Goal: Transaction & Acquisition: Download file/media

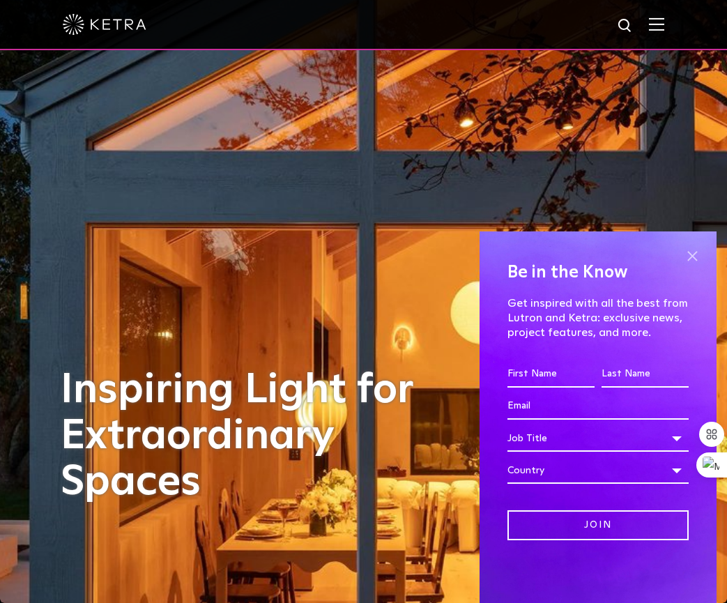
click at [686, 260] on span at bounding box center [692, 255] width 21 height 21
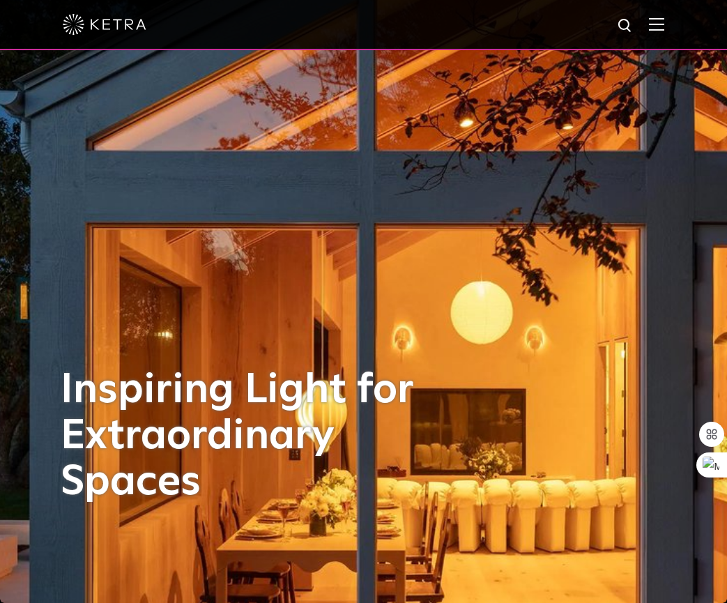
click at [678, 30] on div at bounding box center [363, 25] width 727 height 50
click at [664, 28] on img at bounding box center [656, 23] width 15 height 13
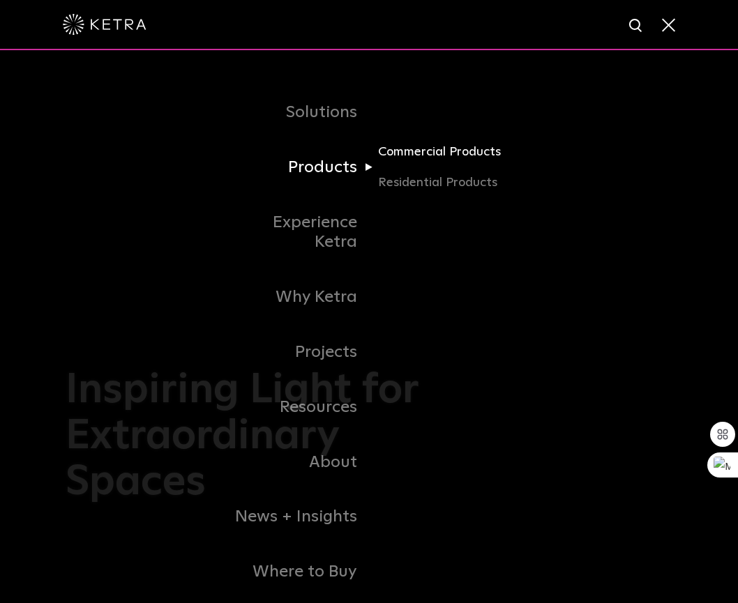
click at [433, 153] on link "Commercial Products" at bounding box center [445, 157] width 134 height 31
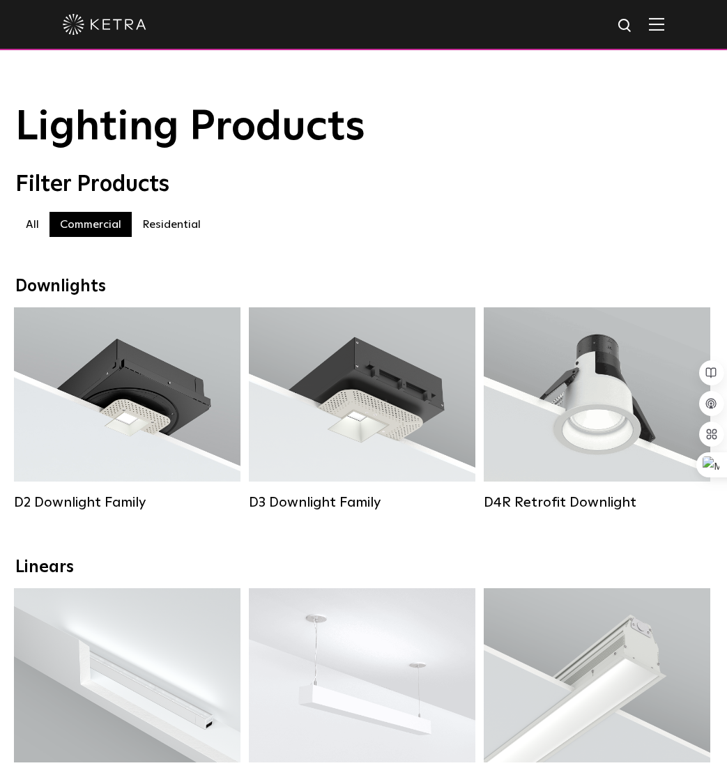
scroll to position [70, 0]
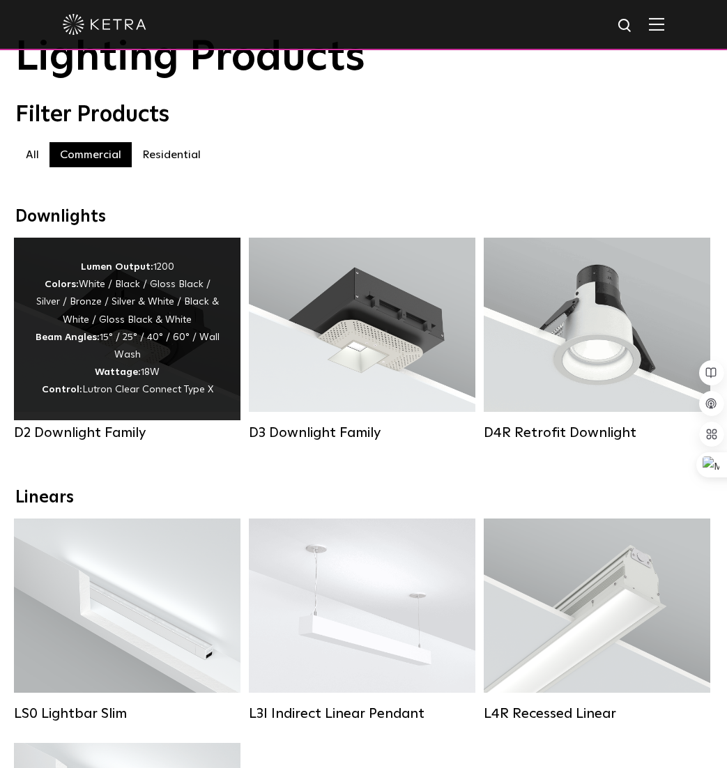
click at [193, 326] on div "Lumen Output: 1200 Colors: White / Black / Gloss Black / Silver / Bronze / Silv…" at bounding box center [127, 329] width 185 height 141
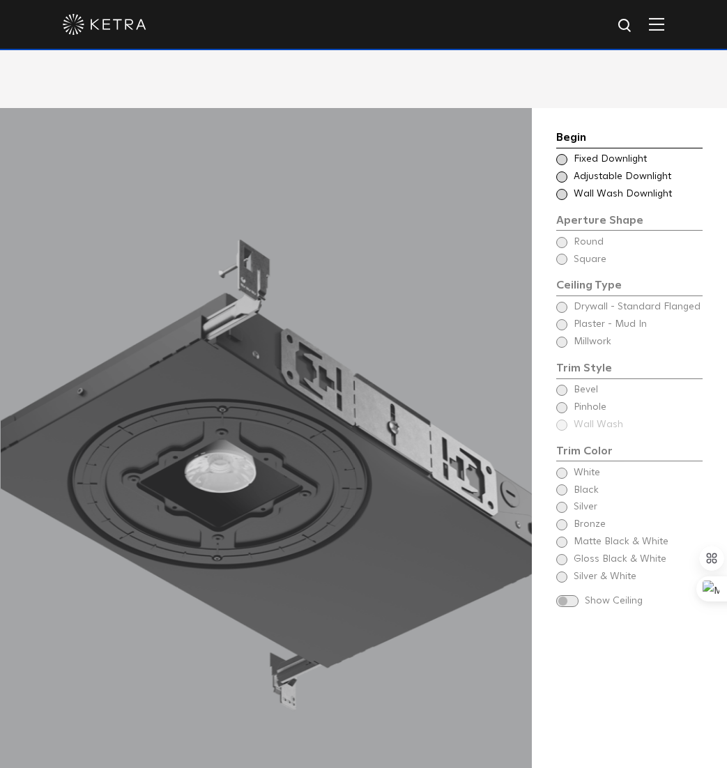
scroll to position [1325, 0]
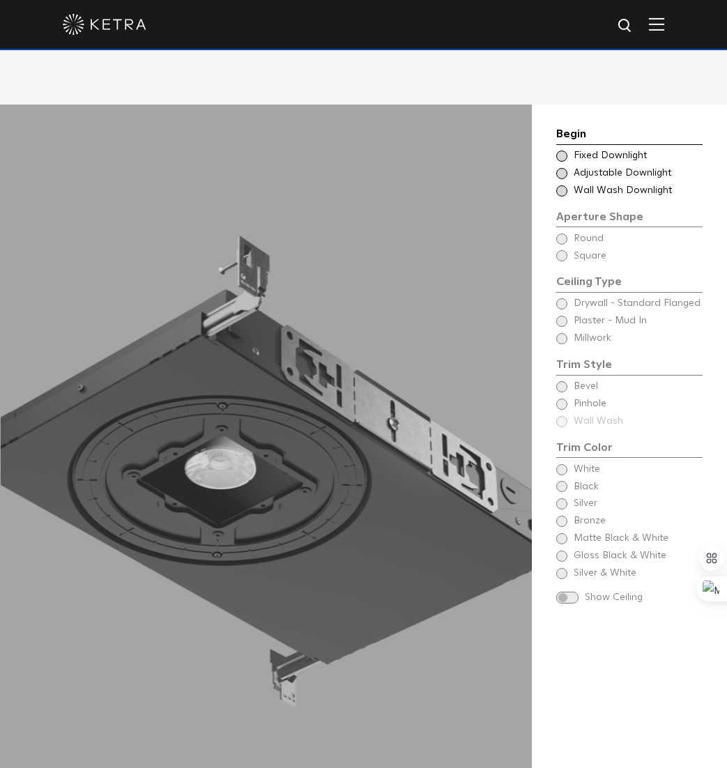
click at [653, 177] on span "Adjustable Downlight" at bounding box center [638, 174] width 128 height 14
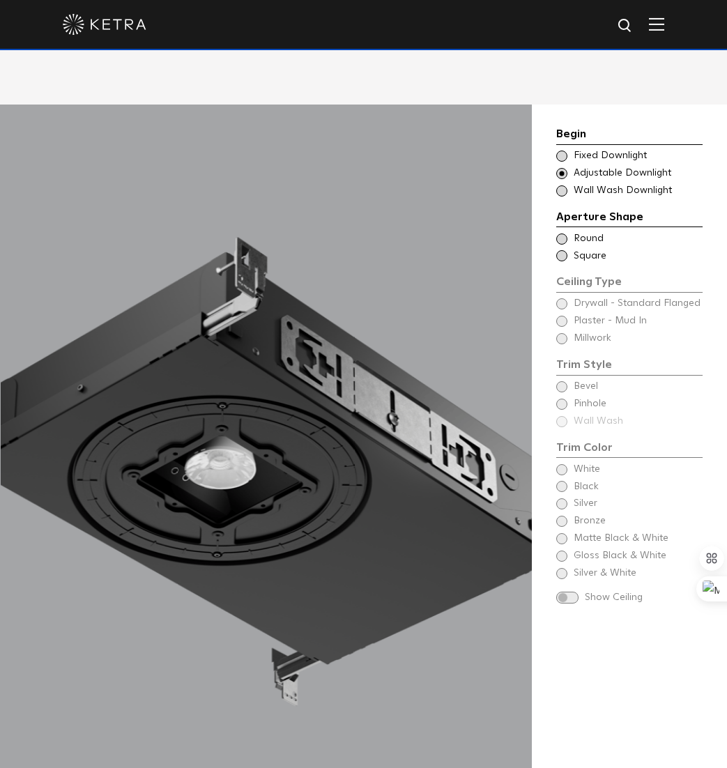
click at [594, 234] on span "Round" at bounding box center [638, 239] width 128 height 14
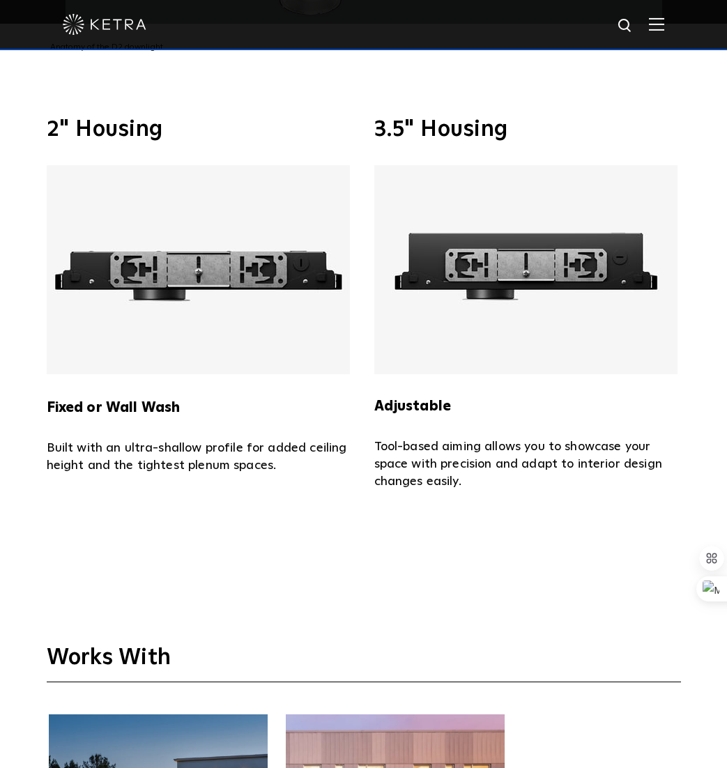
scroll to position [3137, 0]
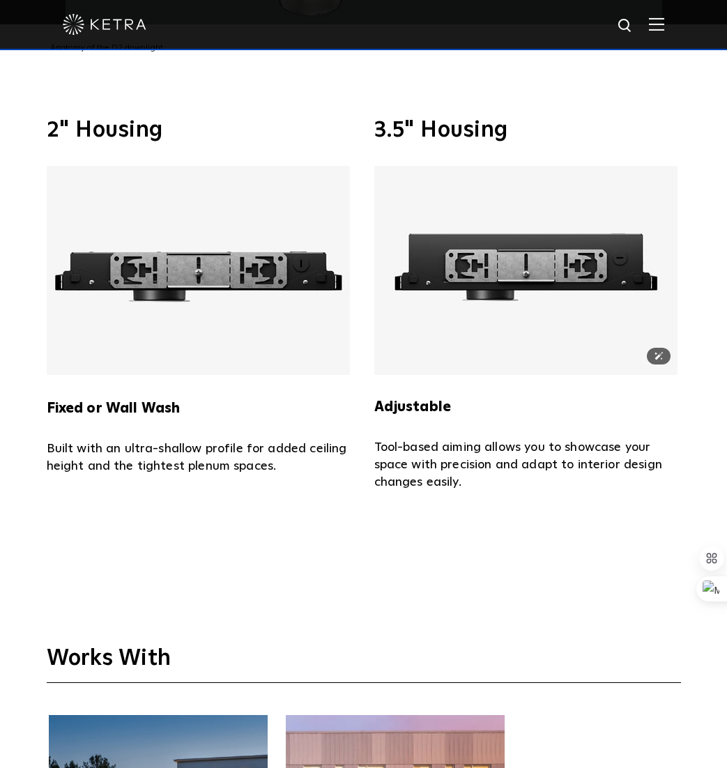
click at [605, 283] on img at bounding box center [525, 270] width 303 height 209
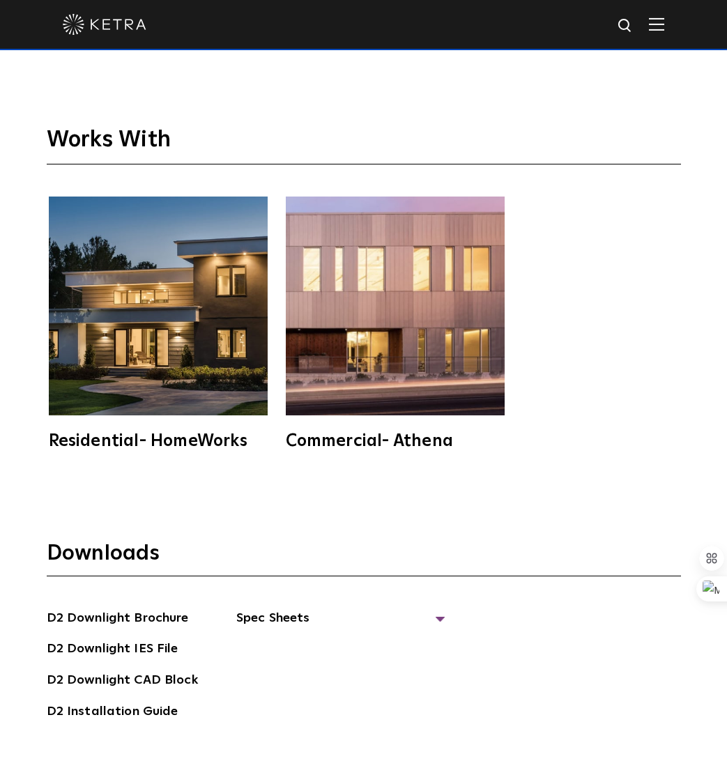
scroll to position [3765, 0]
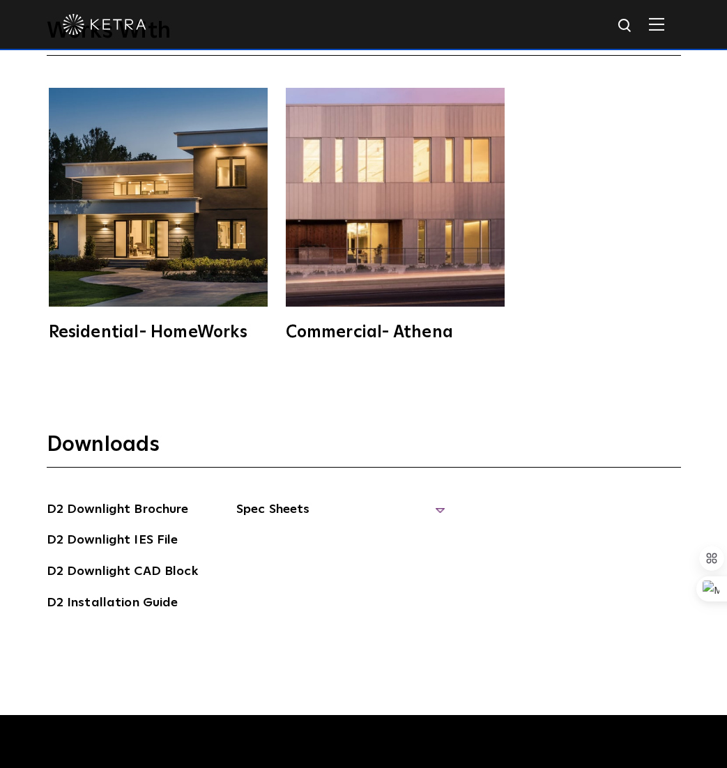
click at [324, 508] on span "Spec Sheets" at bounding box center [340, 515] width 209 height 31
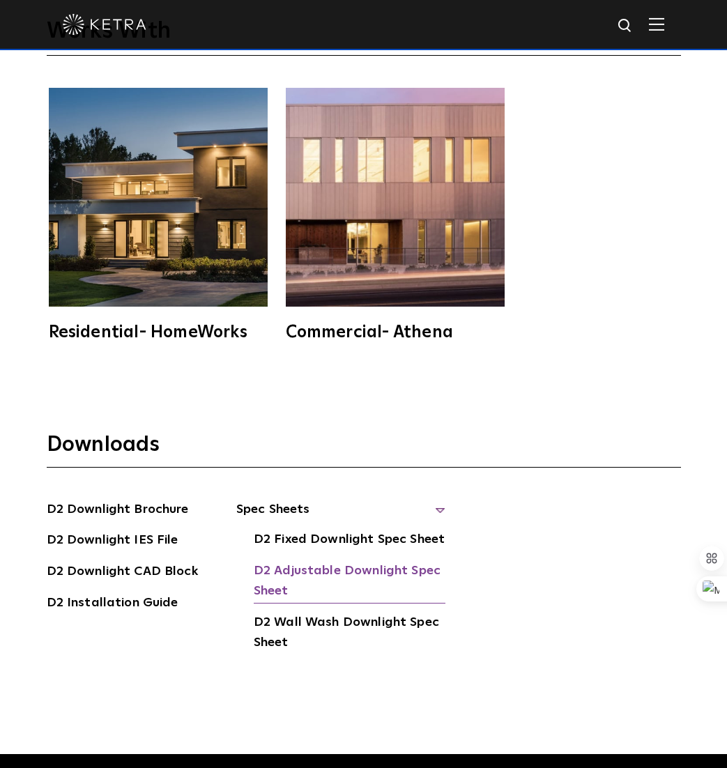
click at [320, 567] on link "D2 Adjustable Downlight Spec Sheet" at bounding box center [350, 582] width 192 height 43
click at [139, 541] on link "D2 Downlight IES File" at bounding box center [113, 542] width 132 height 22
click at [206, 696] on div "Downloads D2 Downlight Brochure D2 Downlight IES File D2 [GEOGRAPHIC_DATA] D2 I…" at bounding box center [363, 570] width 727 height 369
click at [358, 542] on link "D2 Fixed Downlight Spec Sheet" at bounding box center [349, 541] width 191 height 22
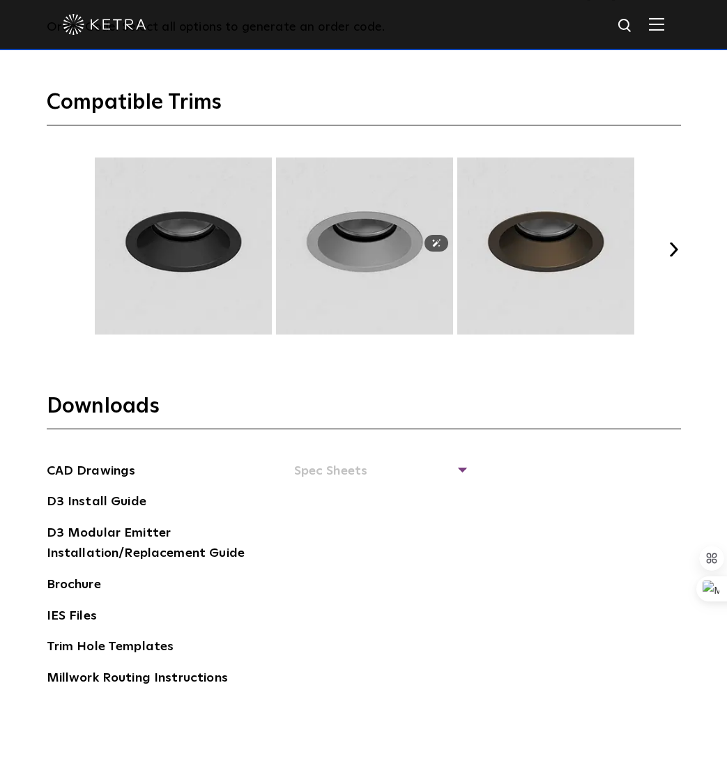
scroll to position [2092, 0]
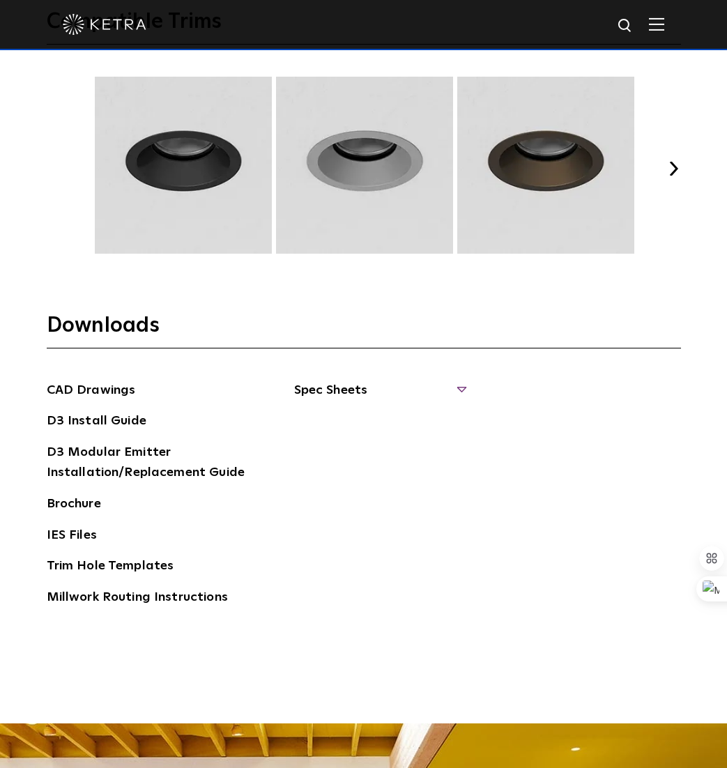
click at [327, 393] on span "Spec Sheets" at bounding box center [379, 396] width 171 height 31
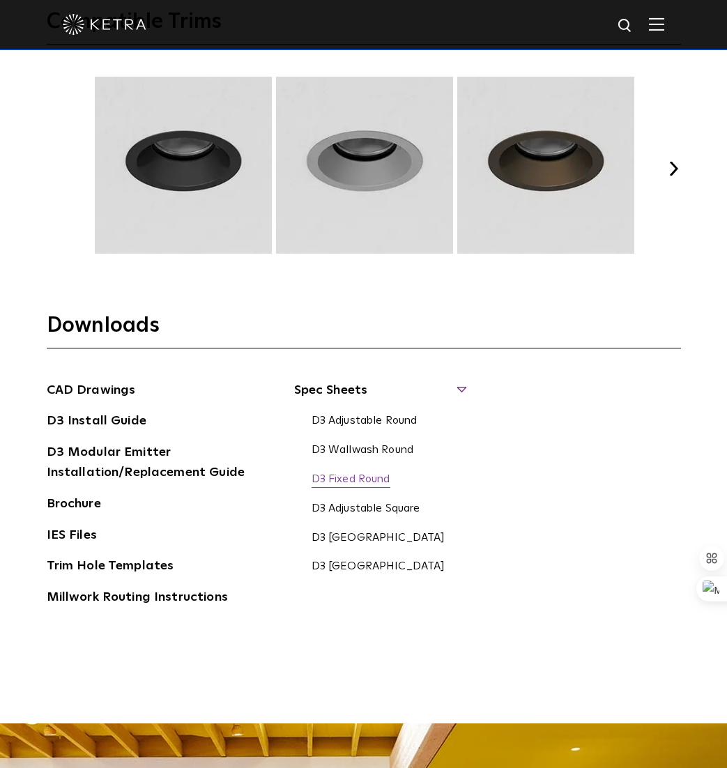
click at [353, 482] on link "D3 Fixed Round" at bounding box center [351, 480] width 79 height 15
click at [79, 531] on link "IES Files" at bounding box center [72, 537] width 50 height 22
click at [602, 455] on div "CAD Drawings D3 Install Guide D3 Modular Emitter Installation/Replacement Guide…" at bounding box center [364, 500] width 634 height 238
drag, startPoint x: 59, startPoint y: 215, endPoint x: 65, endPoint y: 206, distance: 11.0
click at [59, 215] on div "Previous Next" at bounding box center [364, 169] width 634 height 184
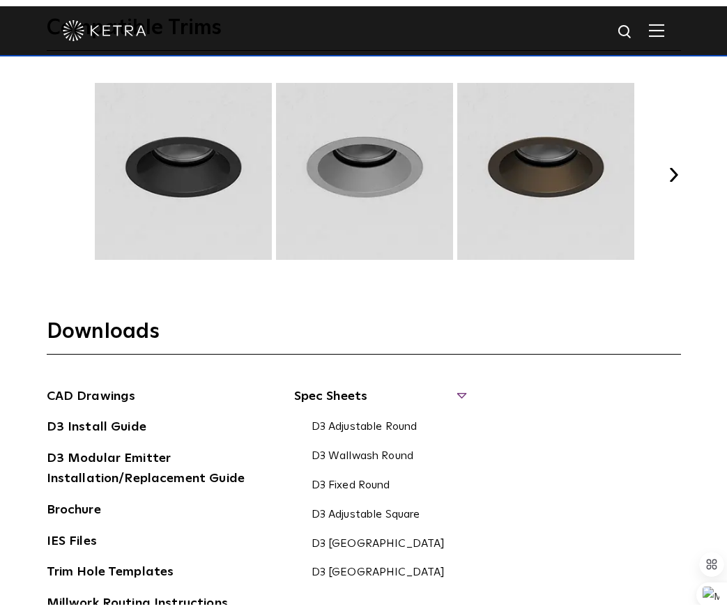
scroll to position [1935, 0]
